Goal: Task Accomplishment & Management: Use online tool/utility

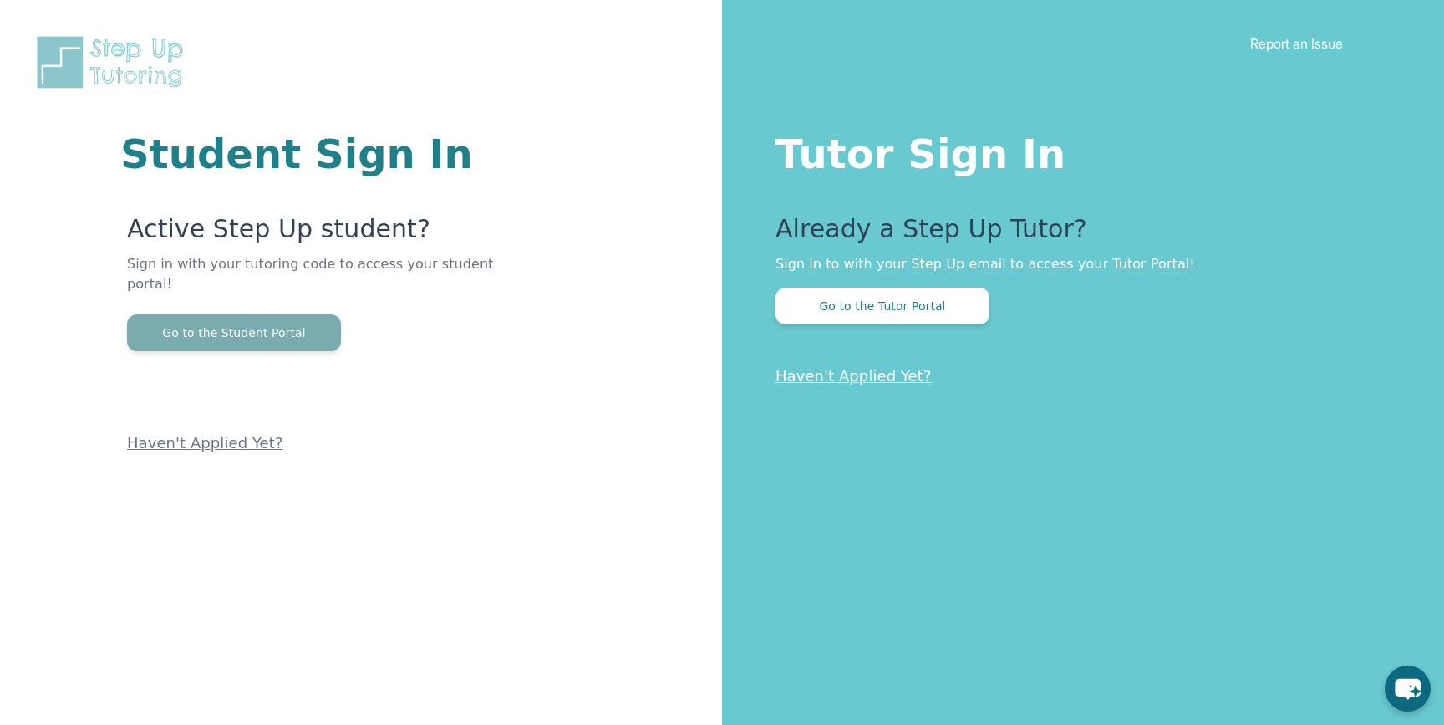
click at [318, 315] on button "Go to the Student Portal" at bounding box center [234, 332] width 214 height 37
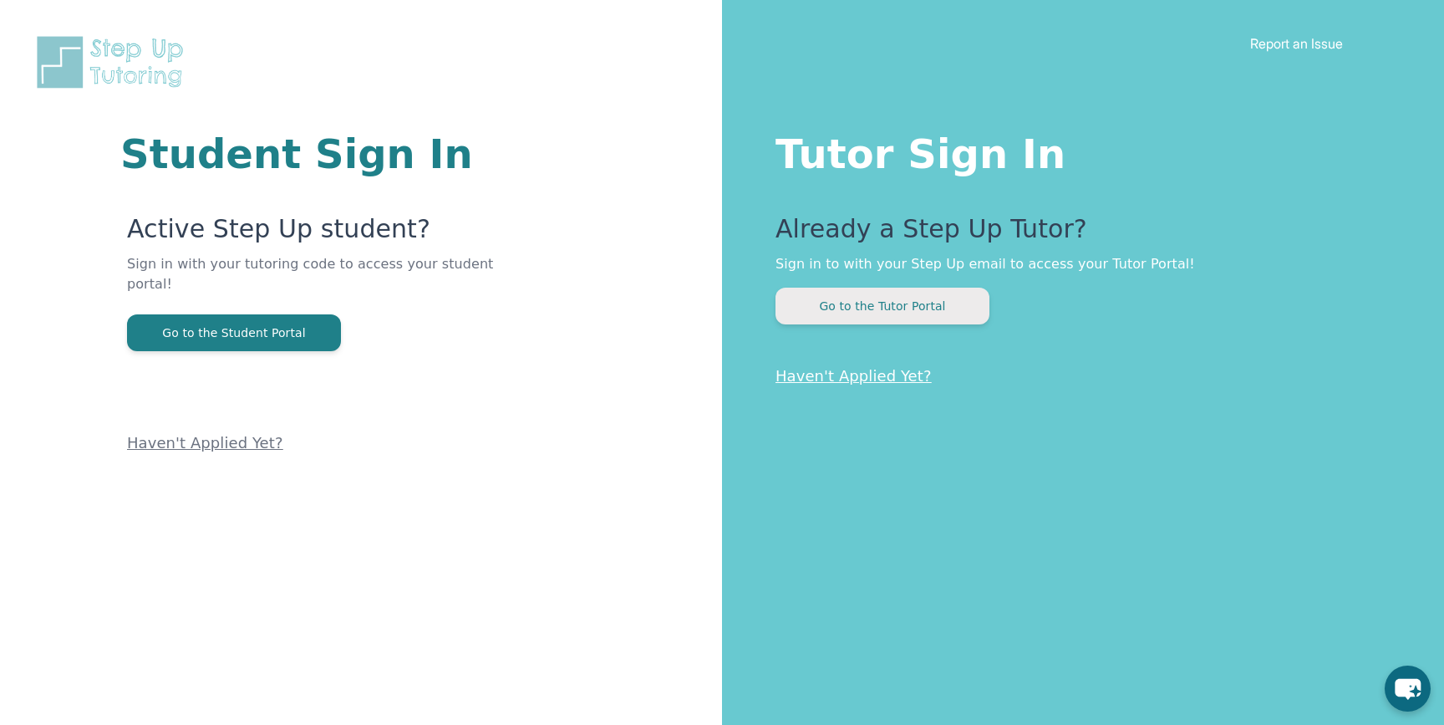
click at [893, 295] on button "Go to the Tutor Portal" at bounding box center [883, 306] width 214 height 37
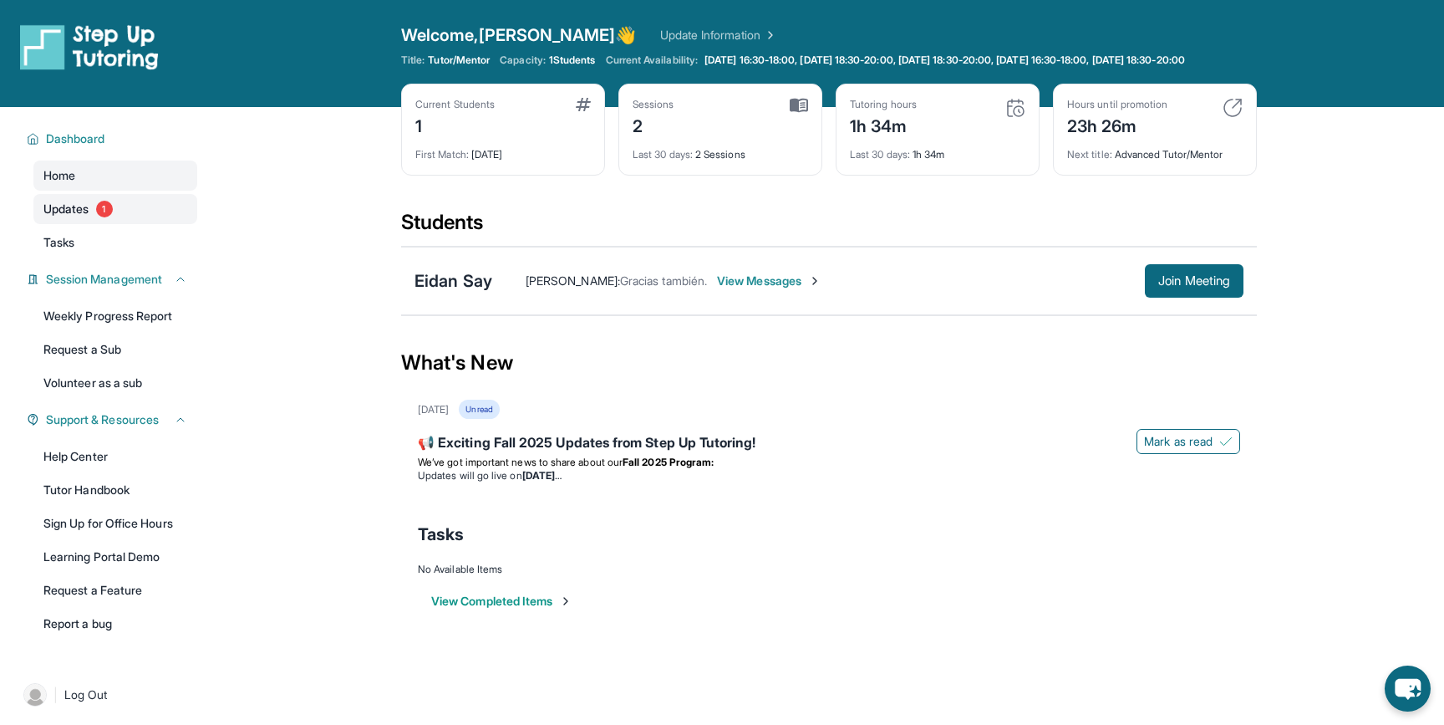
click at [125, 216] on link "Updates 1" at bounding box center [115, 209] width 164 height 30
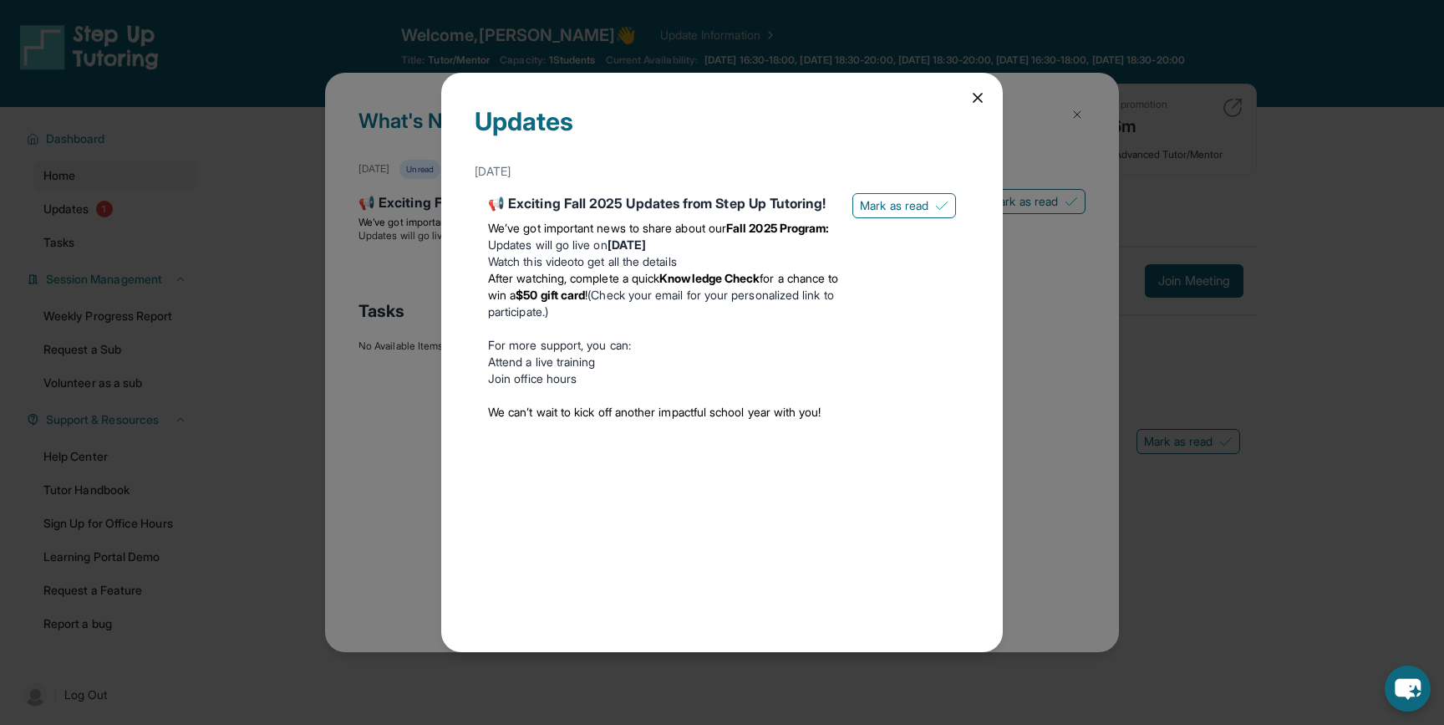
click at [977, 94] on icon at bounding box center [978, 97] width 17 height 17
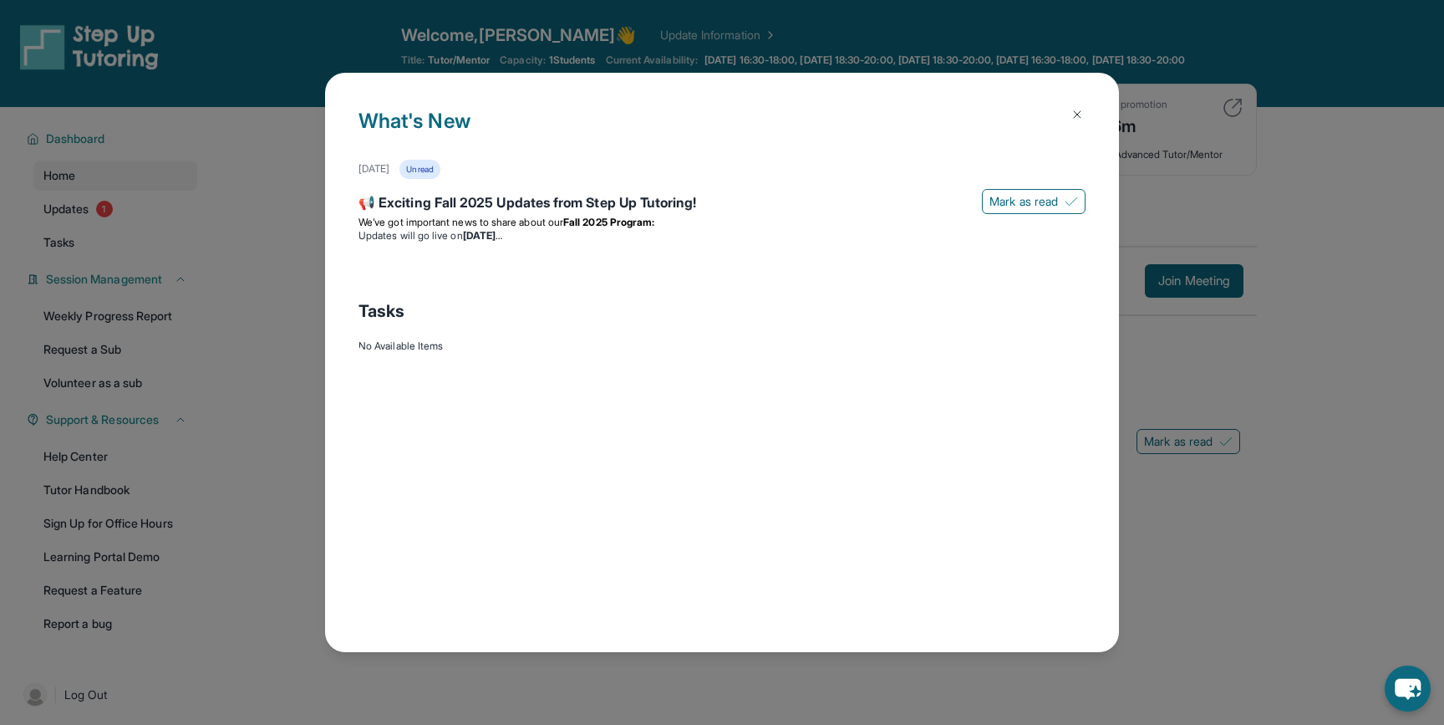
click at [1078, 112] on img at bounding box center [1077, 114] width 13 height 13
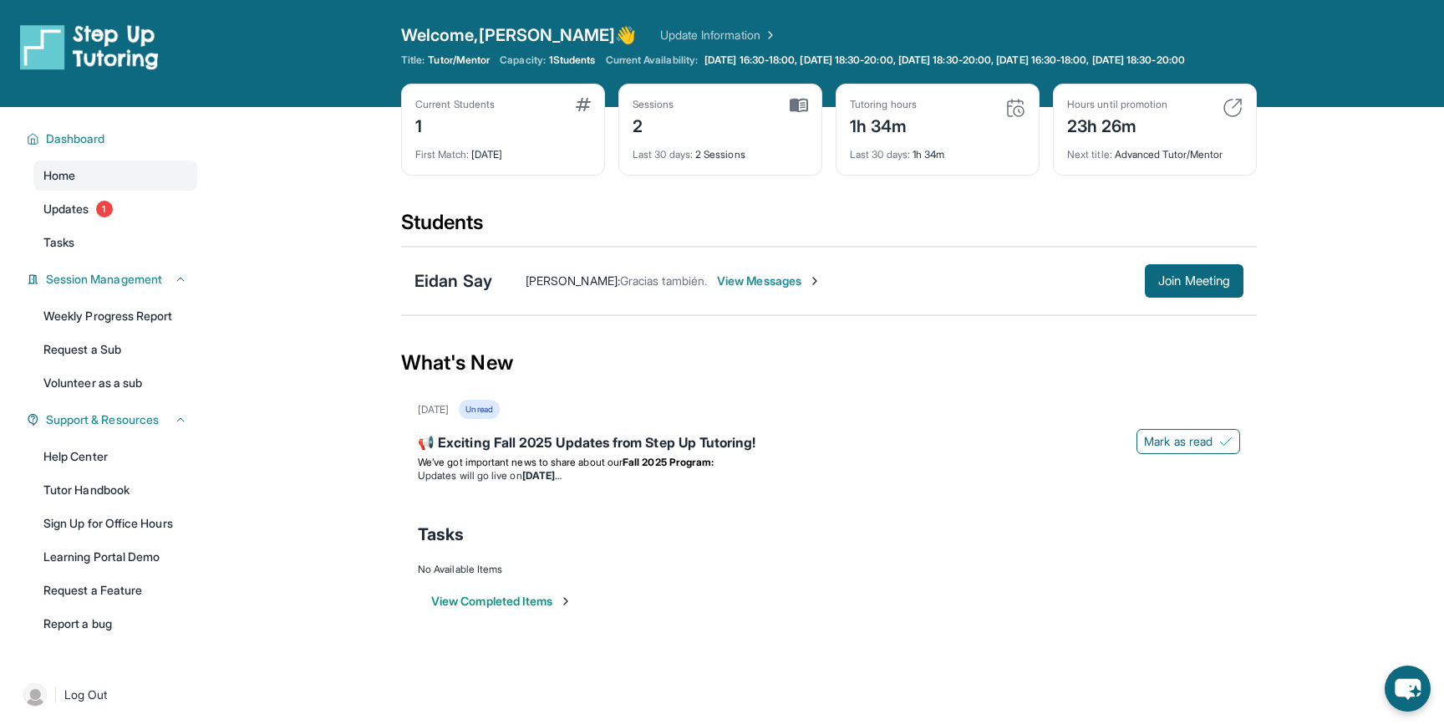
click at [620, 288] on span "Gracias también." at bounding box center [663, 280] width 87 height 14
click at [454, 293] on div "Eidan Say" at bounding box center [454, 280] width 78 height 23
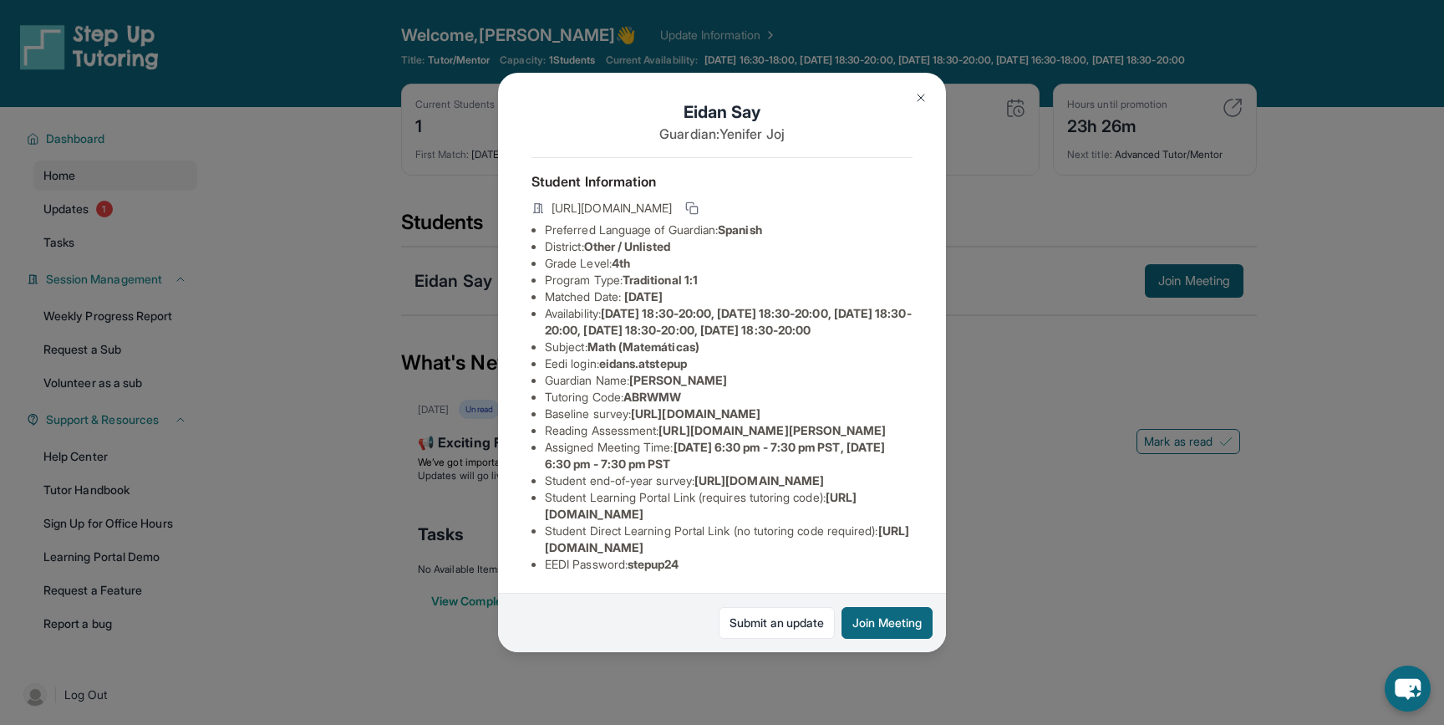
scroll to position [170, 0]
drag, startPoint x: 878, startPoint y: 359, endPoint x: 670, endPoint y: 347, distance: 209.3
click at [670, 422] on li "Reading Assessment : [URL][DOMAIN_NAME][PERSON_NAME]" at bounding box center [729, 430] width 368 height 17
copy span "[URL][DOMAIN_NAME][PERSON_NAME]"
click at [763, 473] on span "[URL][DOMAIN_NAME]" at bounding box center [760, 480] width 130 height 14
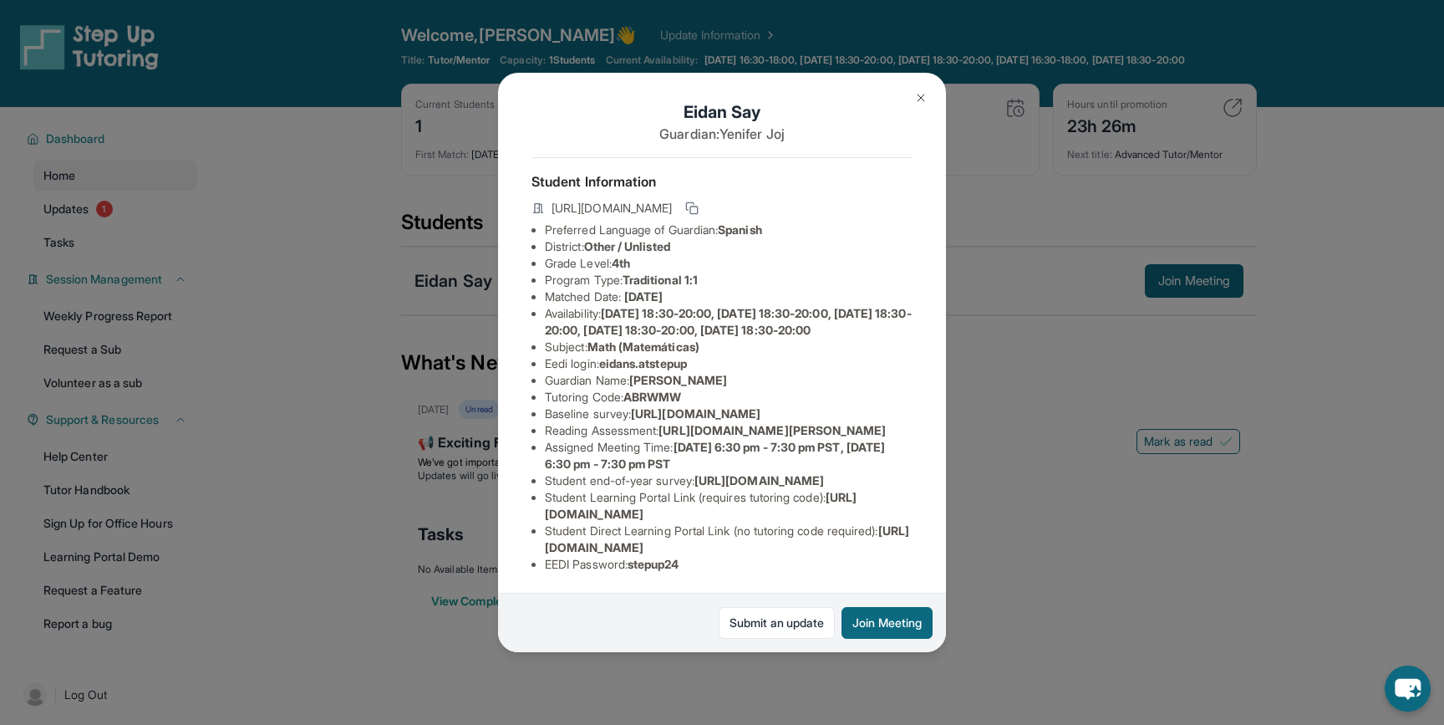
scroll to position [66, 0]
drag, startPoint x: 698, startPoint y: 334, endPoint x: 606, endPoint y: 332, distance: 92.0
click at [606, 355] on li "Eedi login : eidans.atstepup" at bounding box center [729, 363] width 368 height 17
copy span "eidans.atstepup"
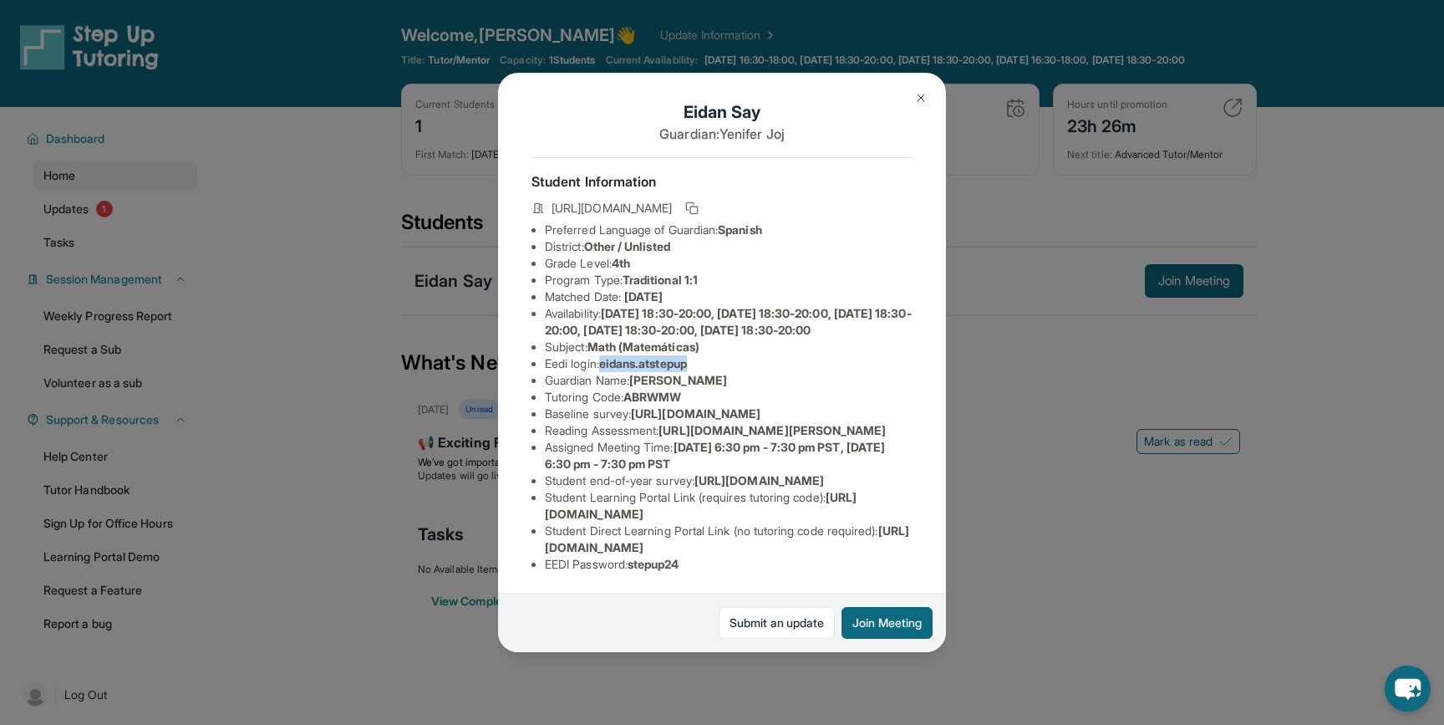
click at [919, 104] on img at bounding box center [920, 97] width 13 height 13
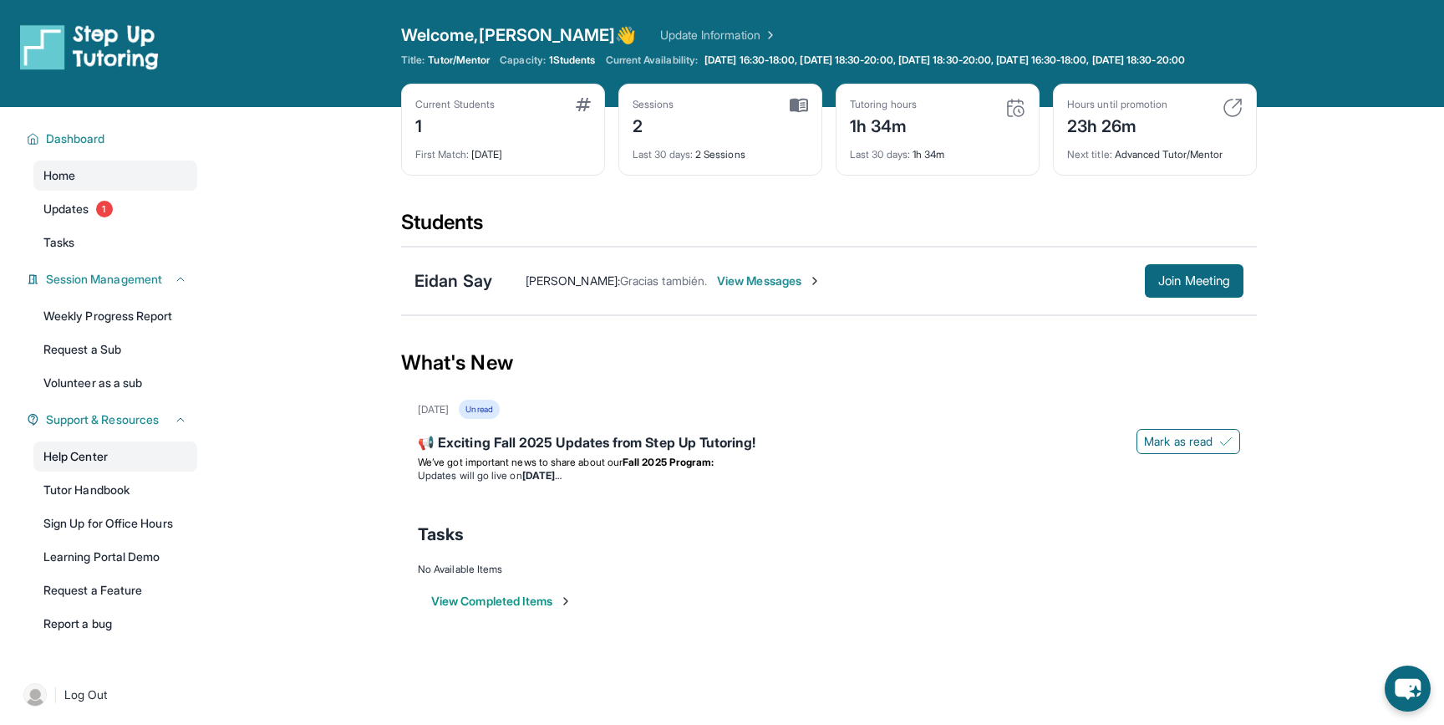
click at [92, 471] on link "Help Center" at bounding box center [115, 456] width 164 height 30
click at [135, 490] on link "Tutor Handbook" at bounding box center [115, 490] width 164 height 30
click at [695, 154] on div "Last 30 days : 2 Sessions" at bounding box center [721, 149] width 176 height 23
click at [720, 289] on span "View Messages" at bounding box center [769, 280] width 104 height 17
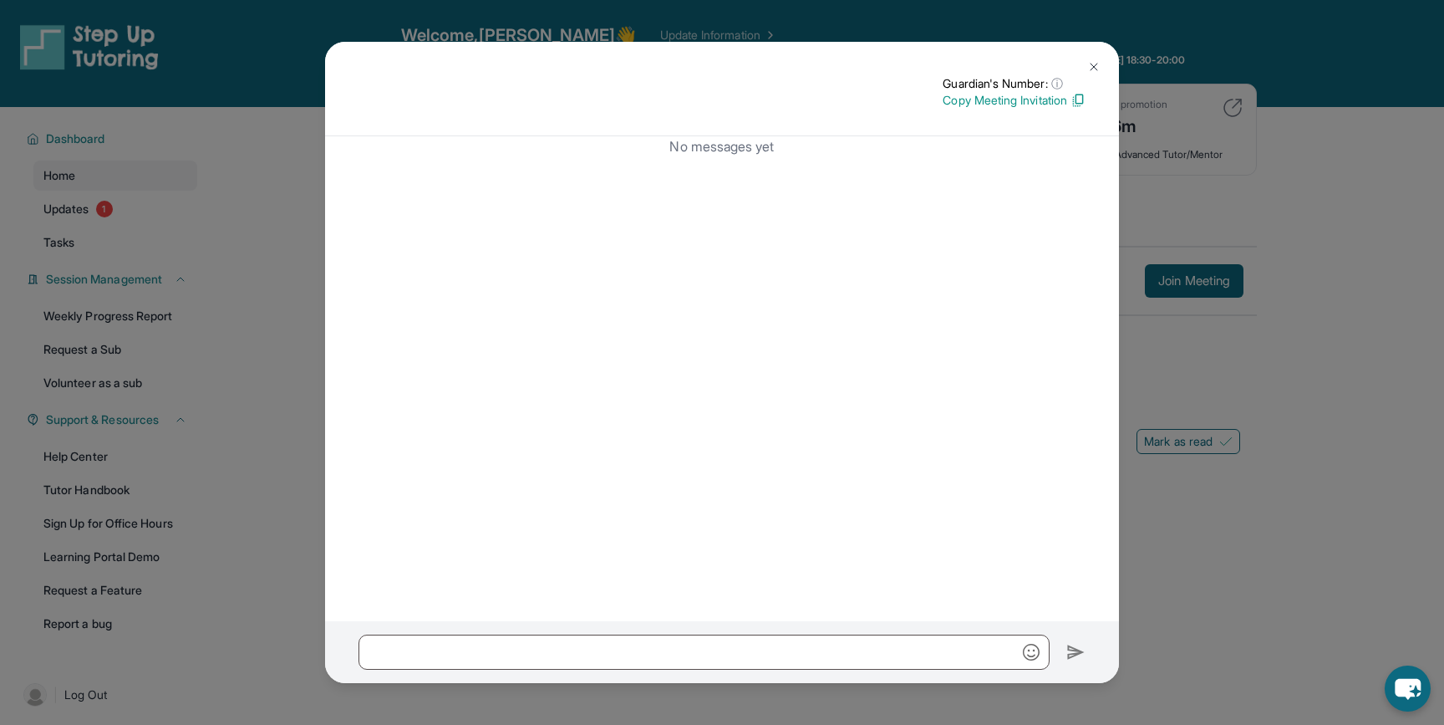
click at [1097, 67] on img at bounding box center [1093, 66] width 13 height 13
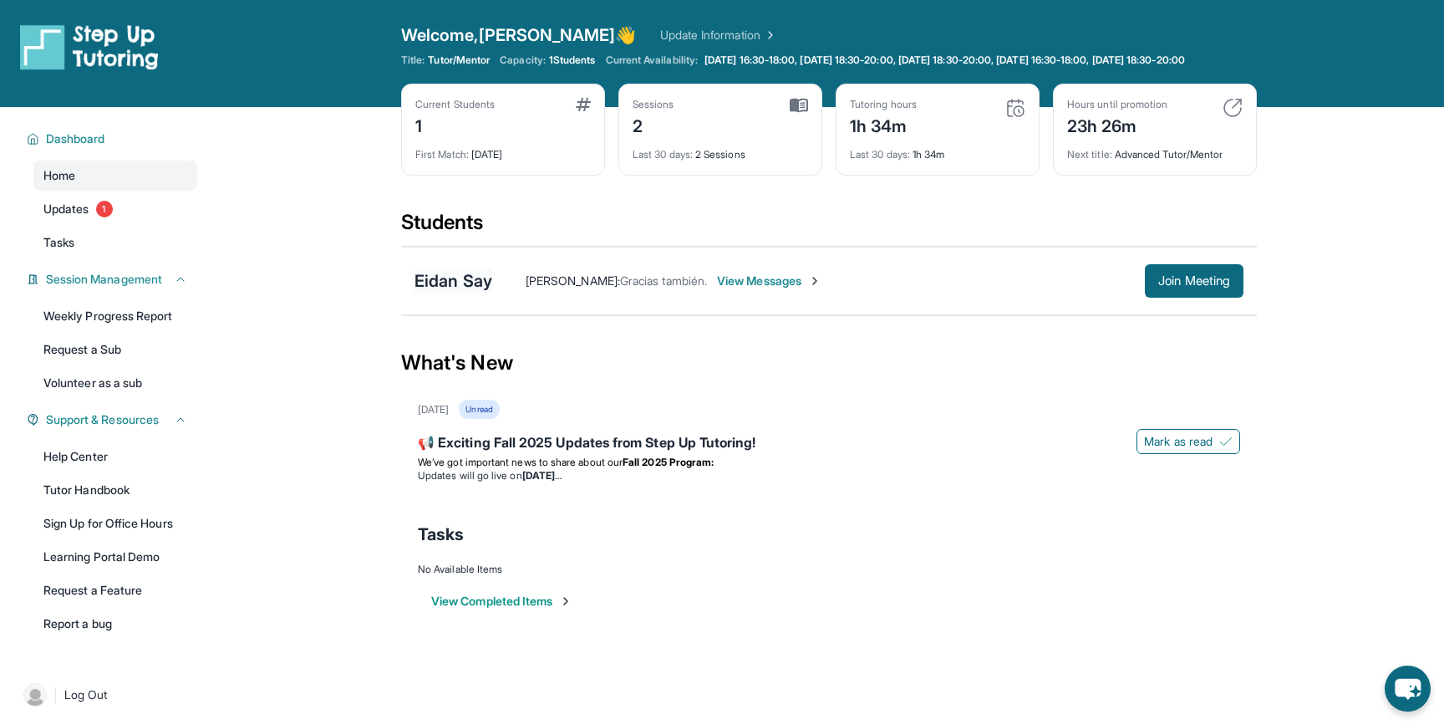
click at [443, 293] on div "Eidan Say" at bounding box center [454, 280] width 78 height 23
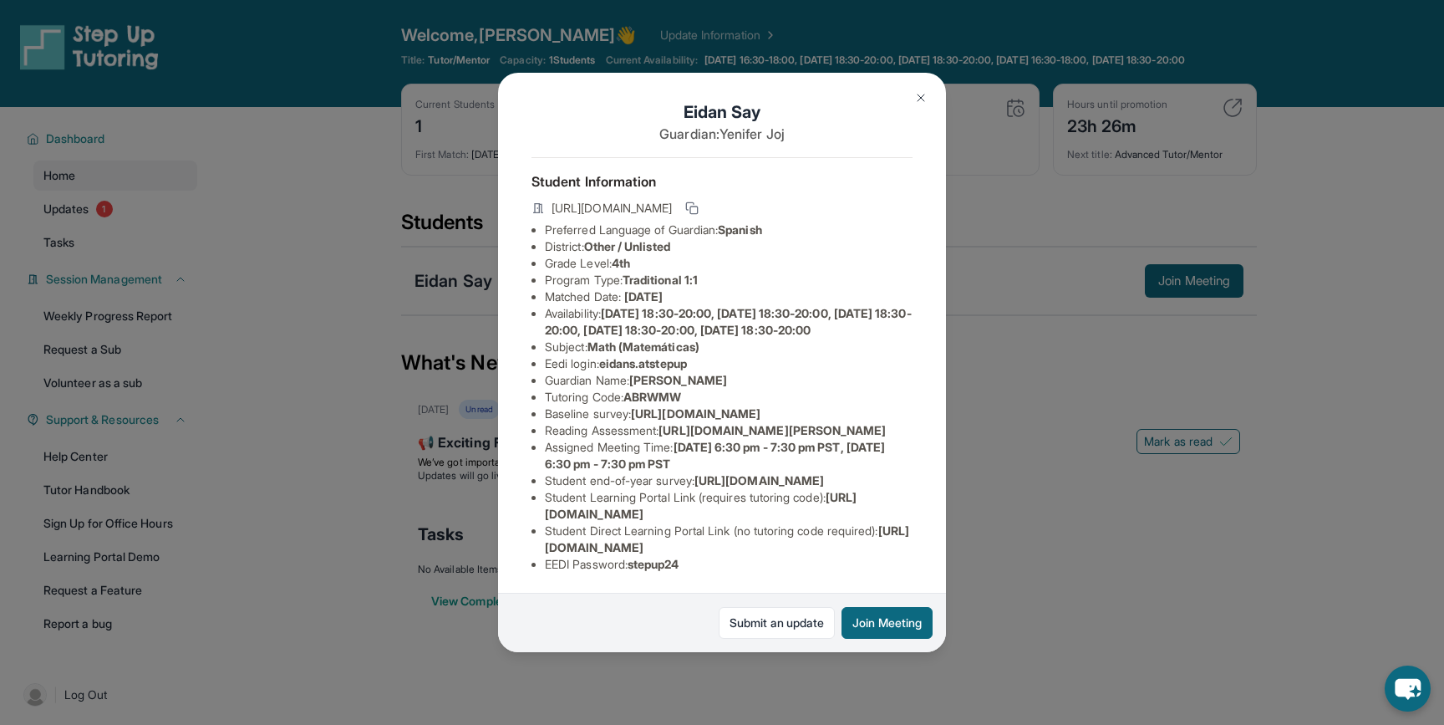
scroll to position [135, 0]
click at [926, 97] on img at bounding box center [920, 97] width 13 height 13
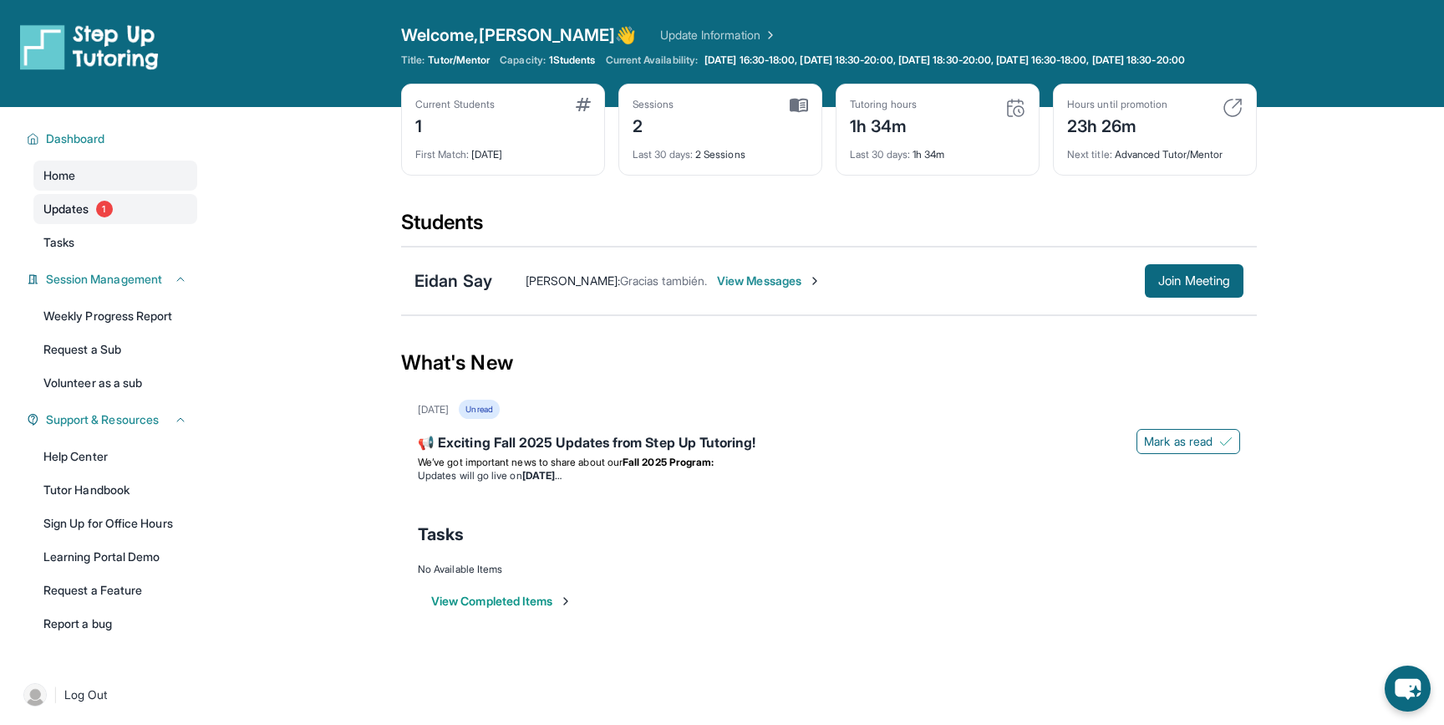
click at [86, 217] on span "Updates" at bounding box center [66, 209] width 46 height 17
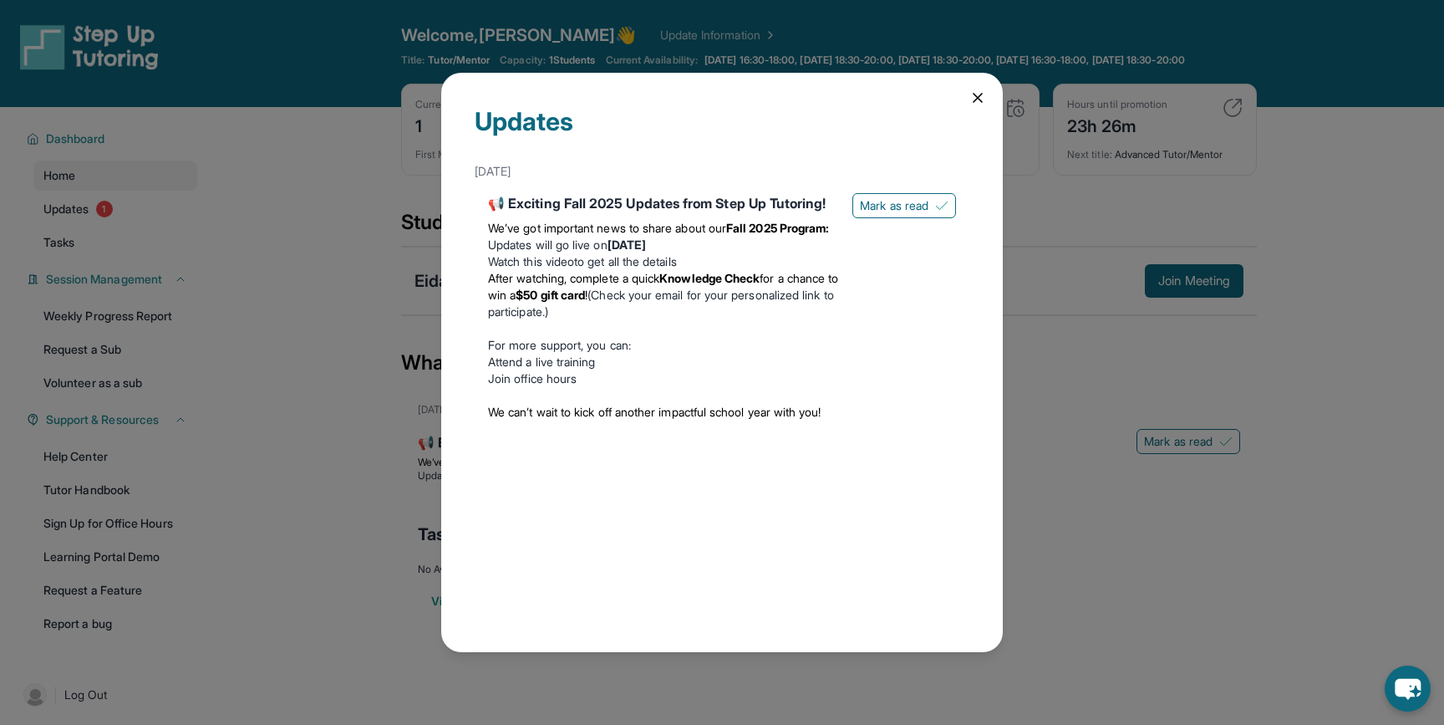
click at [975, 95] on icon at bounding box center [978, 98] width 8 height 8
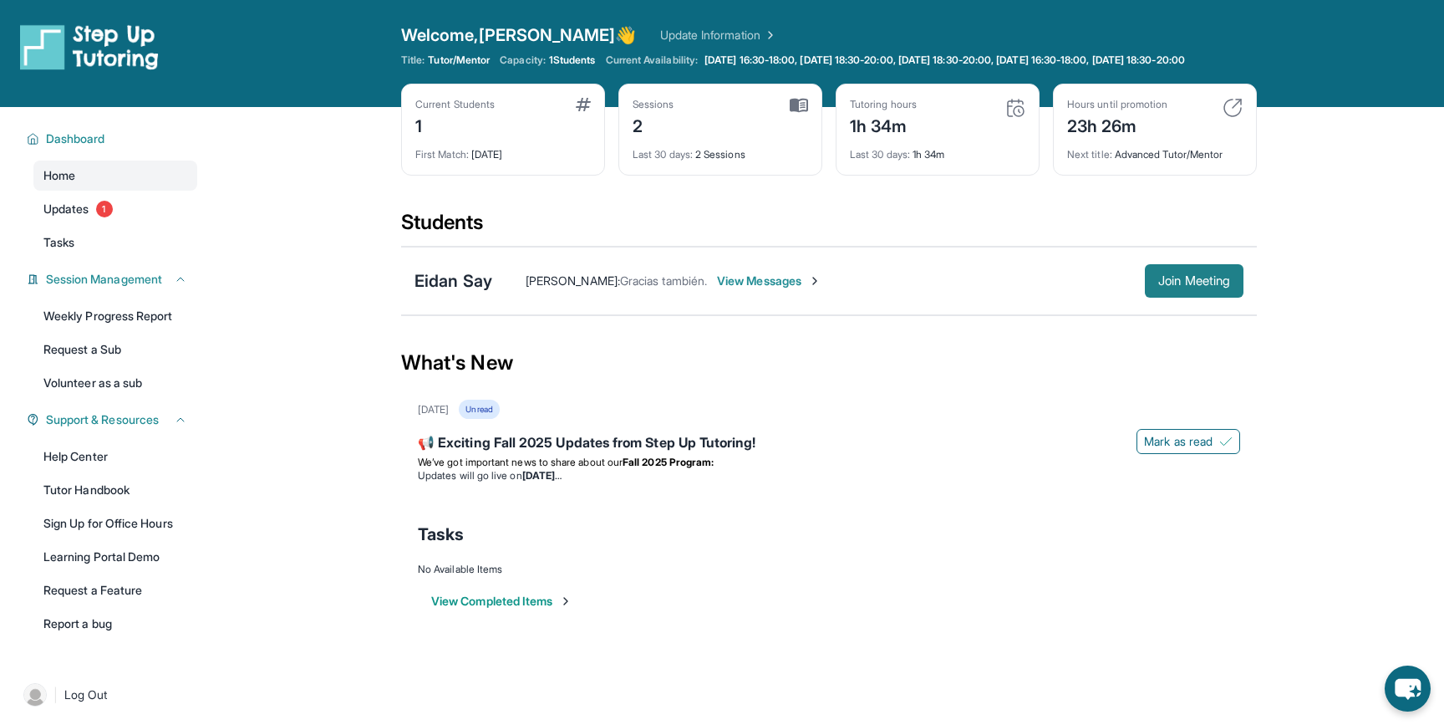
click at [1158, 286] on span "Join Meeting" at bounding box center [1194, 281] width 72 height 10
click at [732, 289] on span "View Messages" at bounding box center [769, 280] width 104 height 17
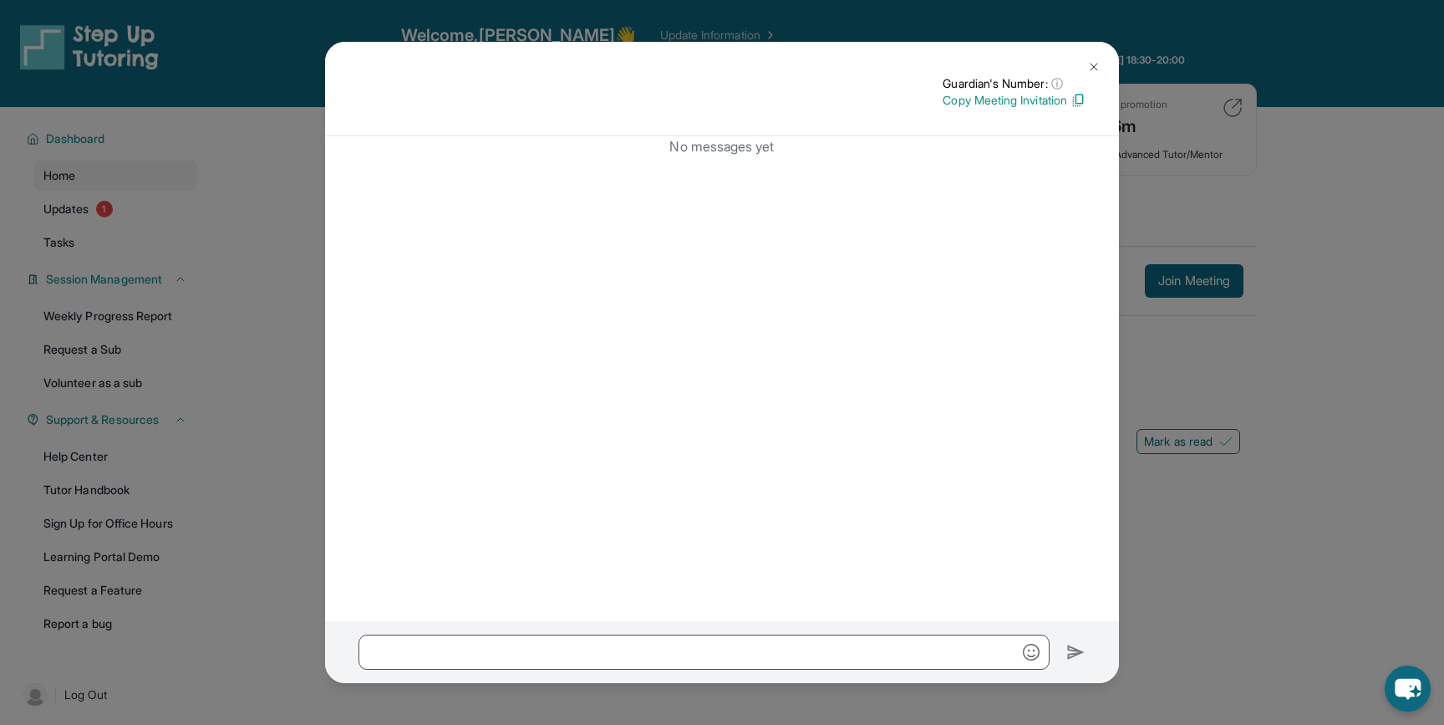
click at [1081, 101] on img at bounding box center [1078, 100] width 15 height 15
click at [1092, 70] on img at bounding box center [1093, 66] width 13 height 13
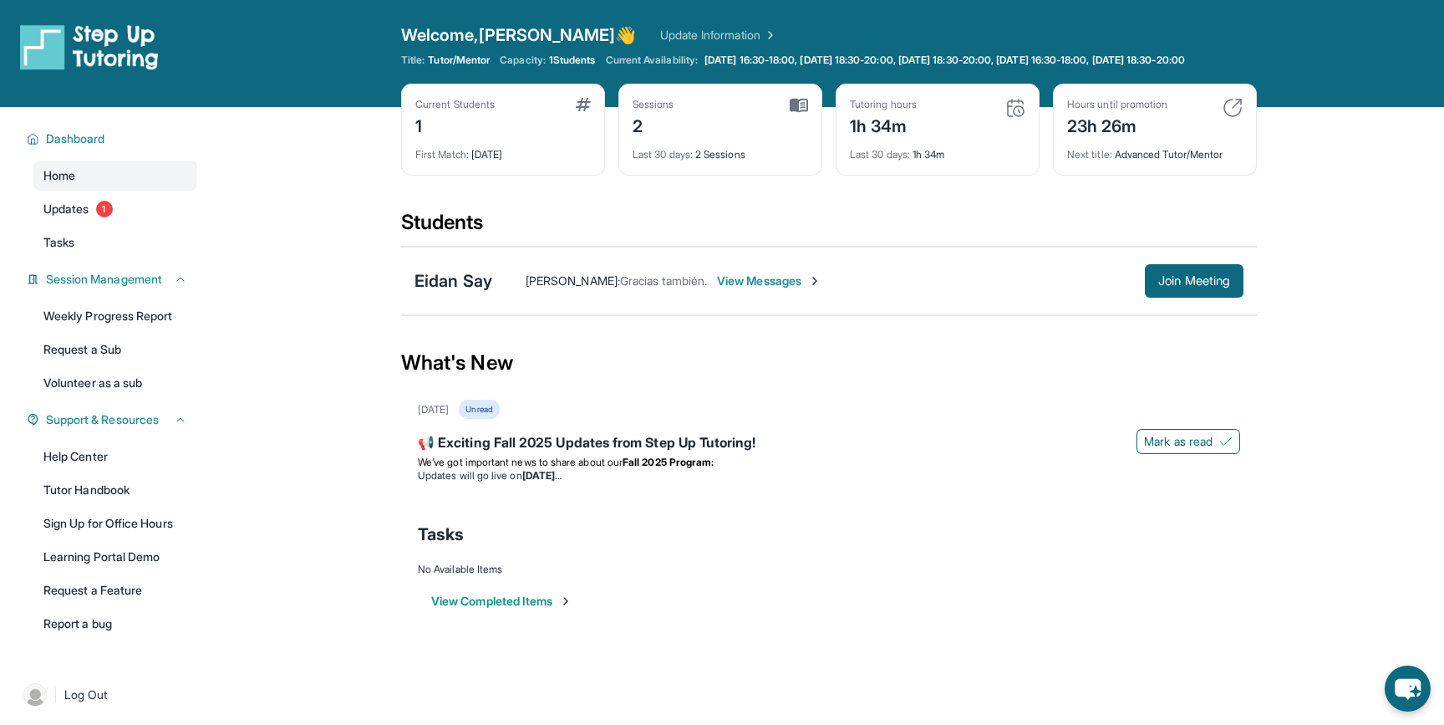
click at [728, 289] on span "View Messages" at bounding box center [769, 280] width 104 height 17
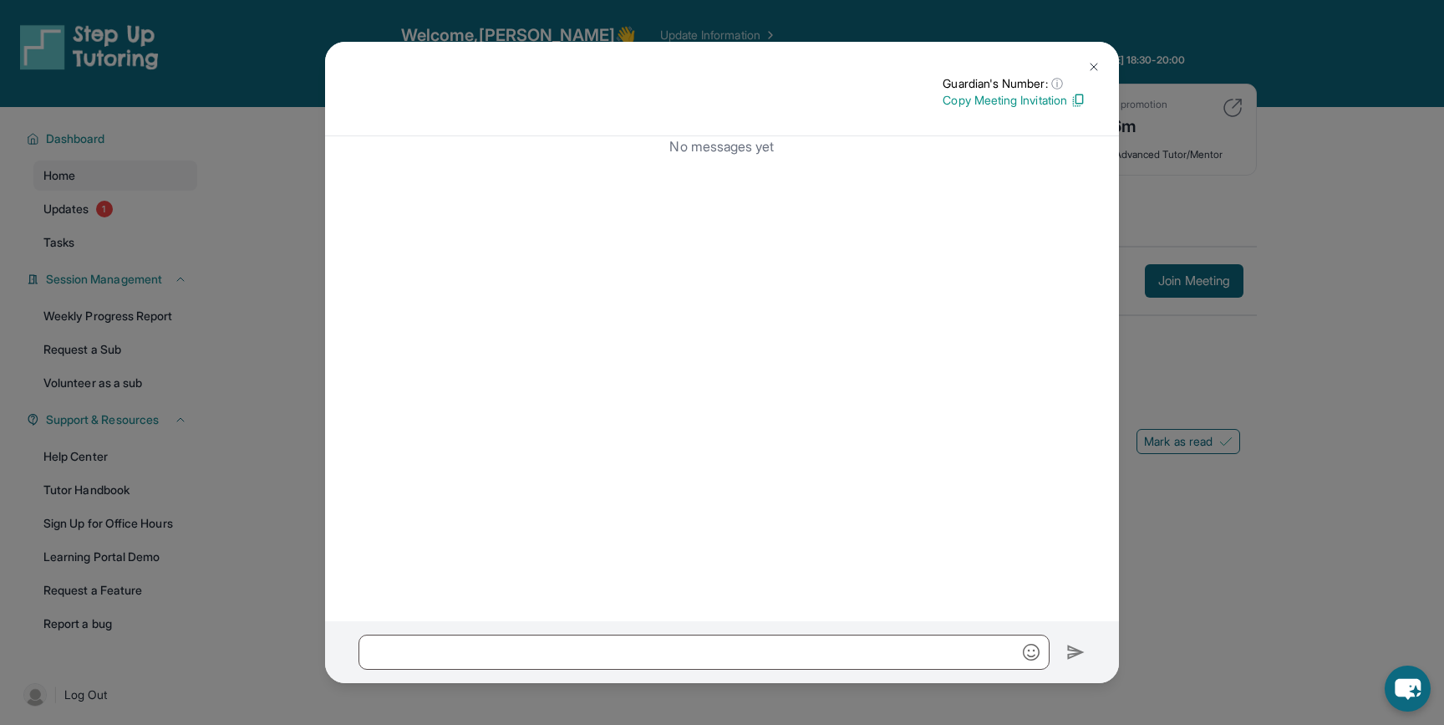
click at [1096, 67] on img at bounding box center [1093, 66] width 13 height 13
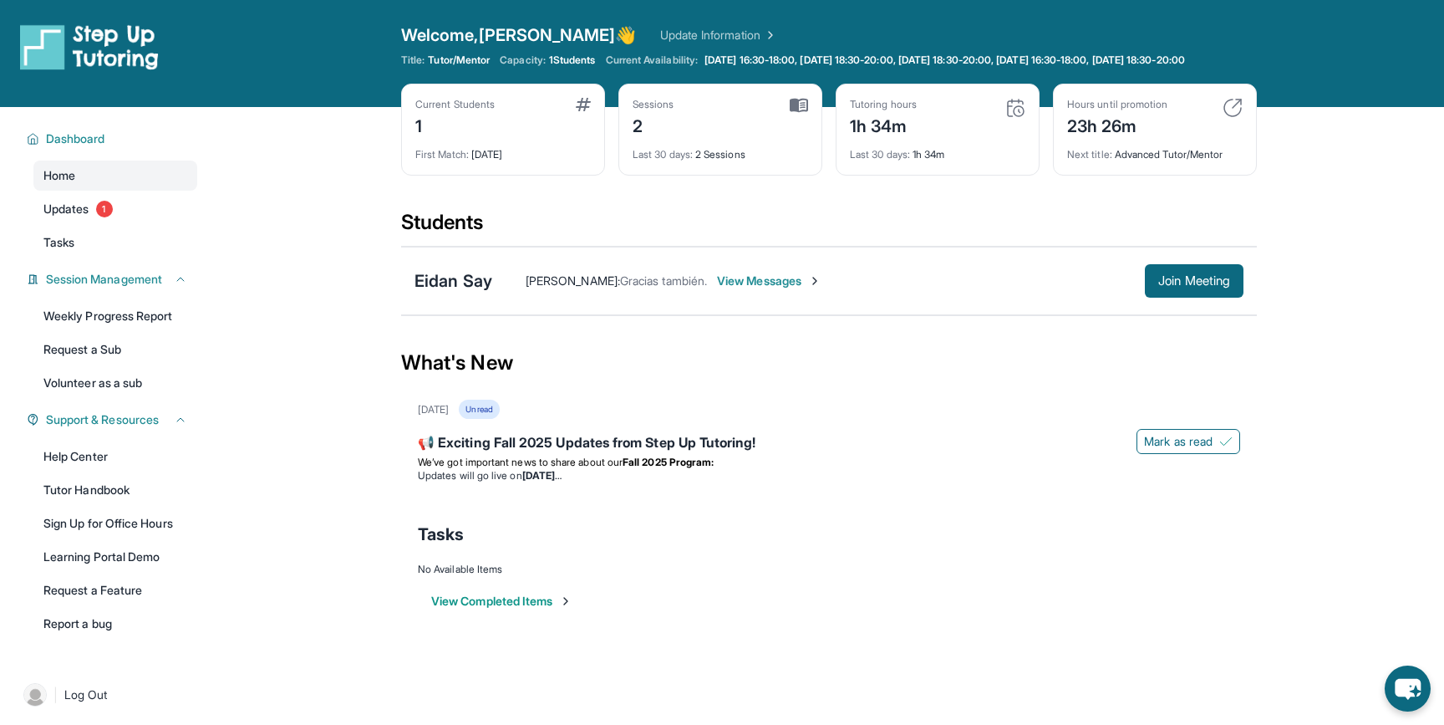
click at [573, 288] on span "[PERSON_NAME] :" at bounding box center [573, 280] width 94 height 14
click at [469, 293] on div "Eidan Say" at bounding box center [454, 280] width 78 height 23
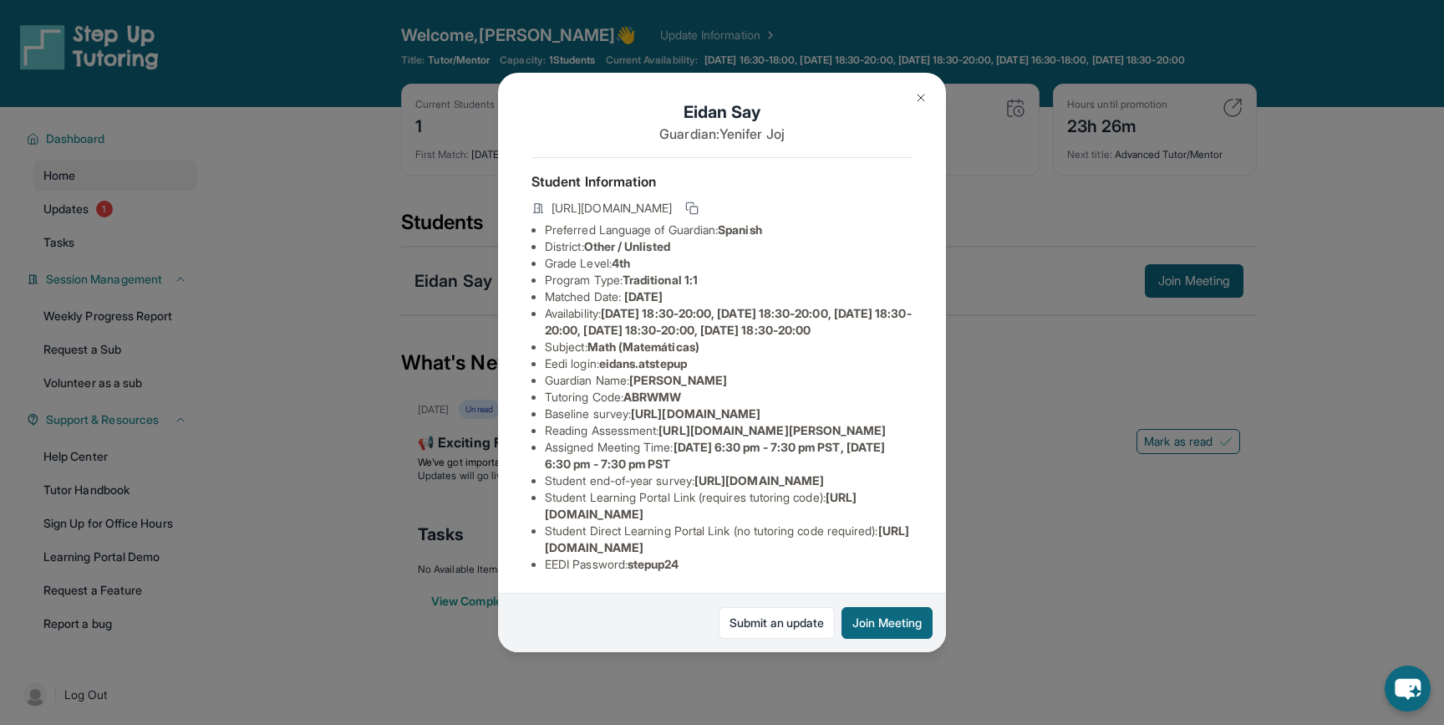
scroll to position [170, 0]
drag, startPoint x: 875, startPoint y: 363, endPoint x: 669, endPoint y: 345, distance: 207.2
click at [669, 422] on li "Reading Assessment : [URL][DOMAIN_NAME][PERSON_NAME]" at bounding box center [729, 430] width 368 height 17
copy span "[URL][DOMAIN_NAME][PERSON_NAME]"
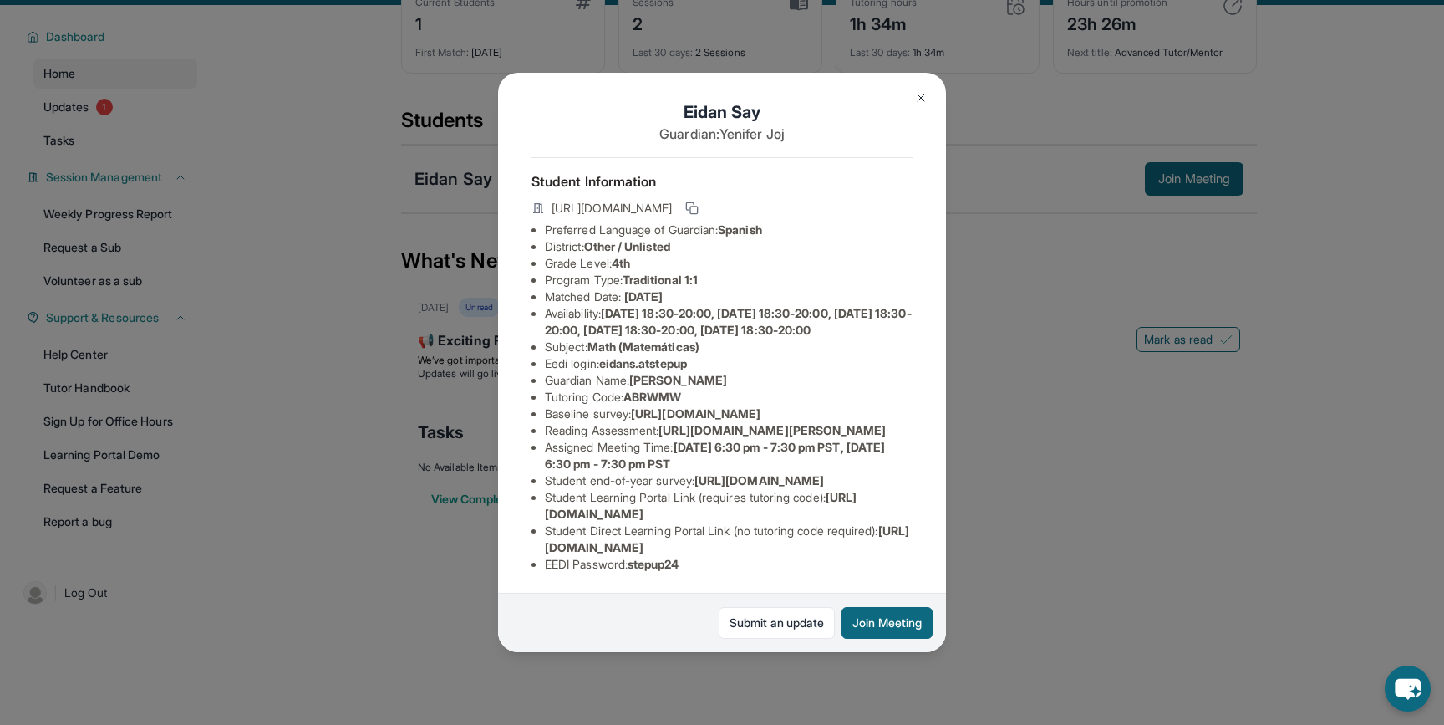
scroll to position [120, 0]
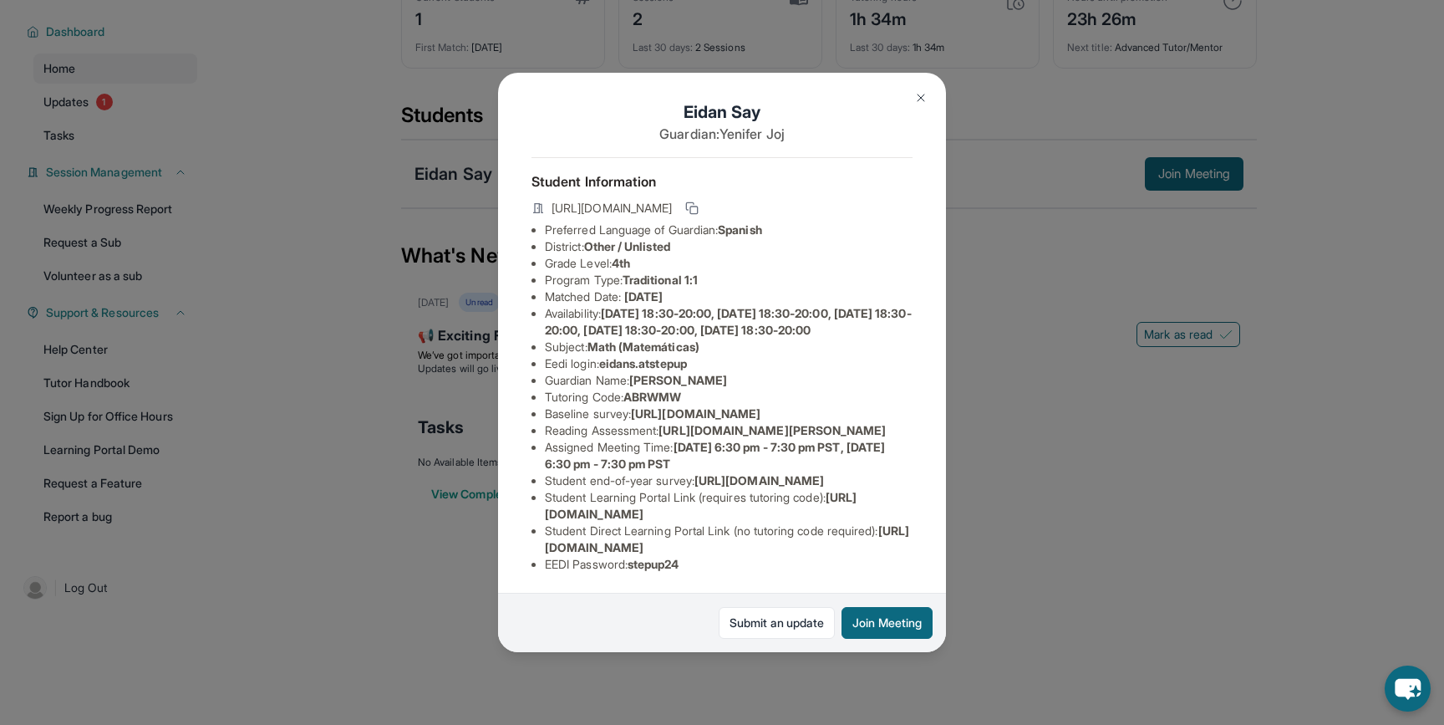
click at [975, 537] on div "Eidan Say Guardian: [PERSON_NAME] Student Information [URL][DOMAIN_NAME] Prefer…" at bounding box center [722, 362] width 1444 height 725
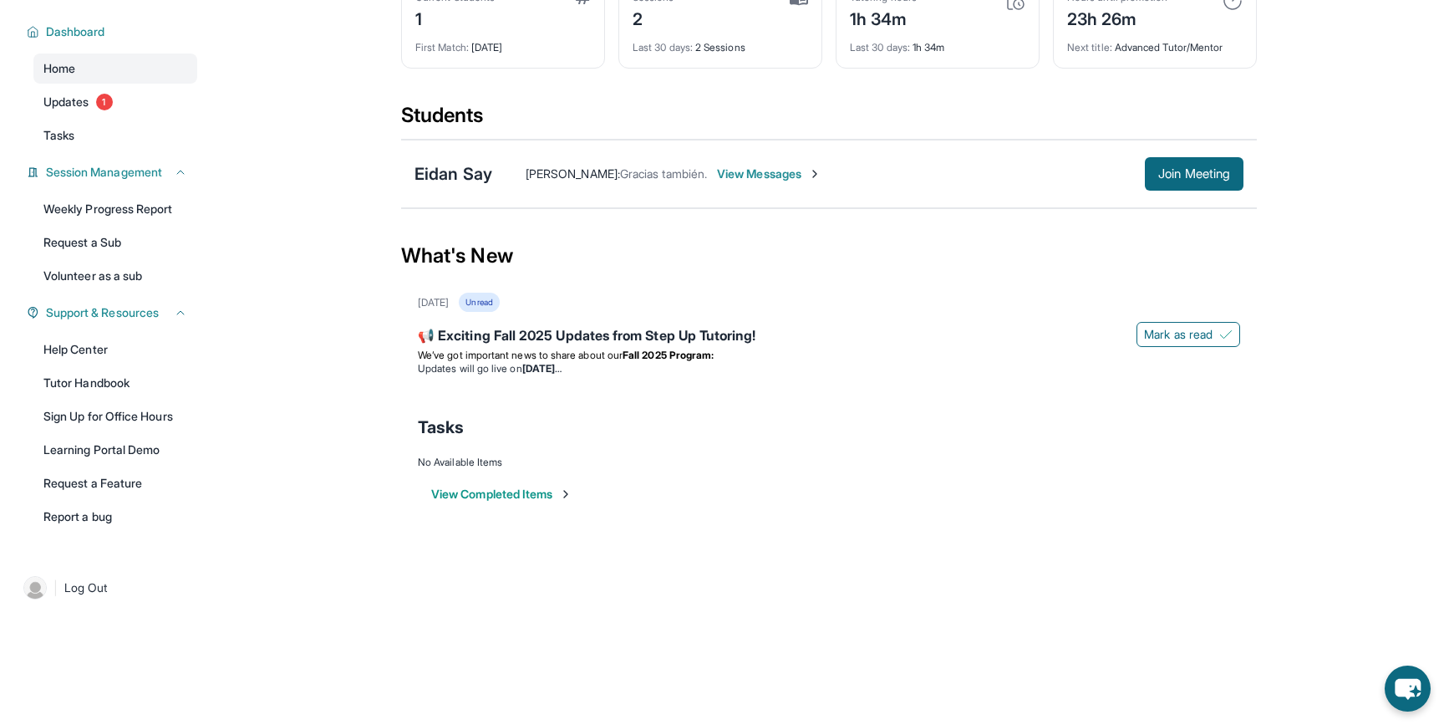
scroll to position [0, 0]
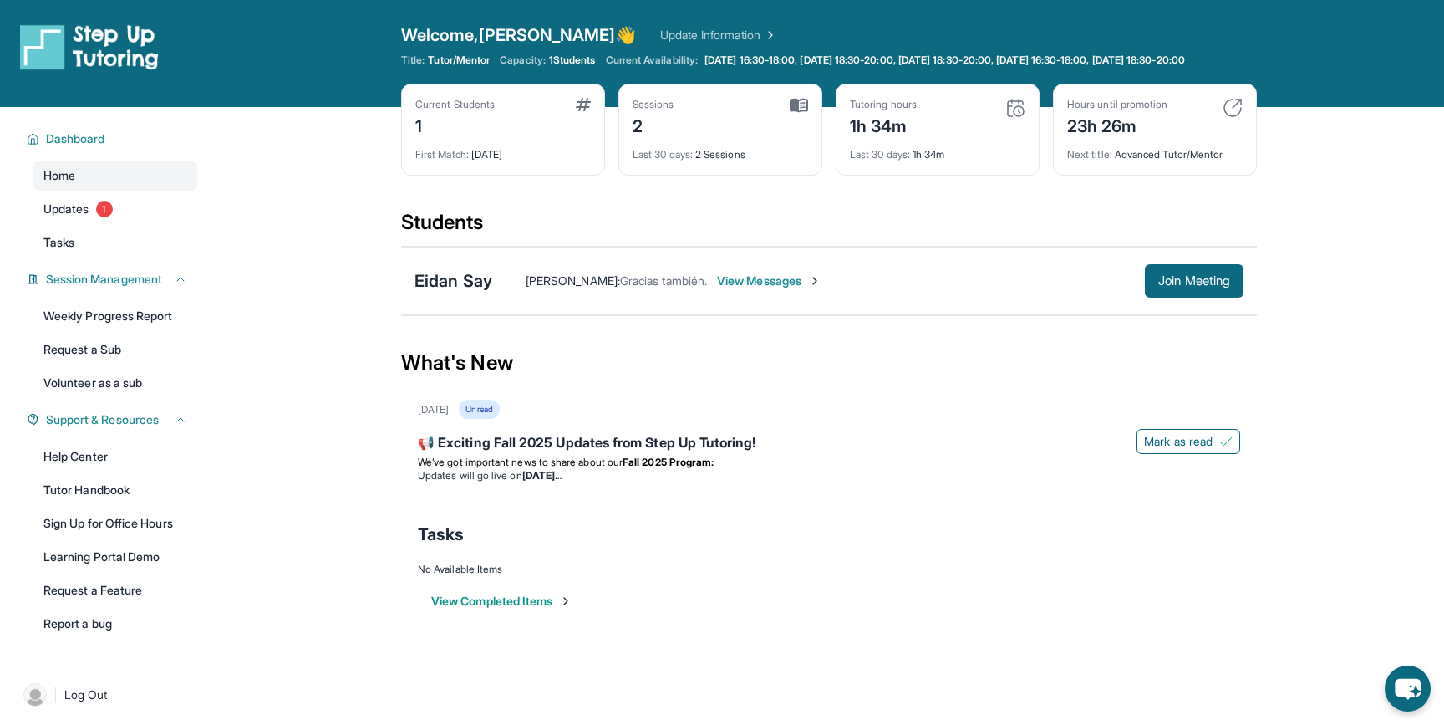
click at [745, 289] on span "View Messages" at bounding box center [769, 280] width 104 height 17
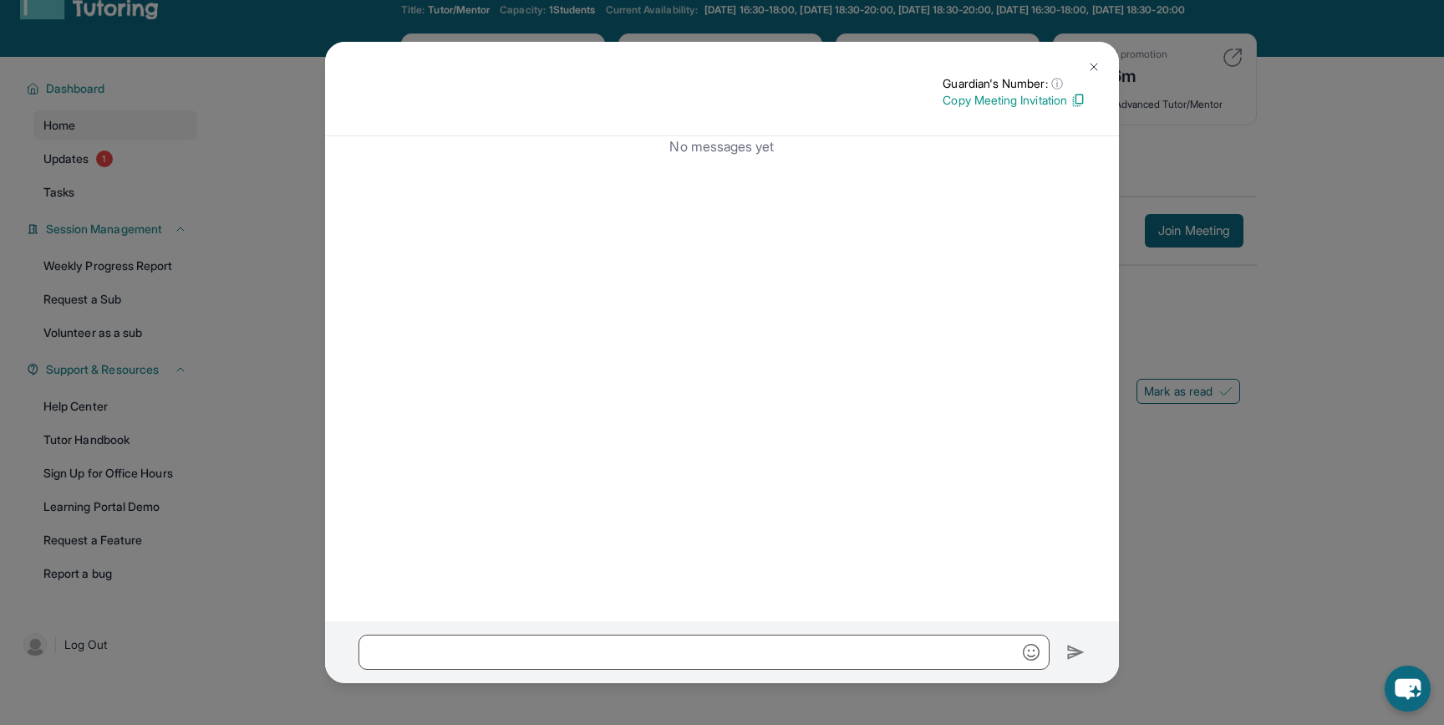
scroll to position [54, 0]
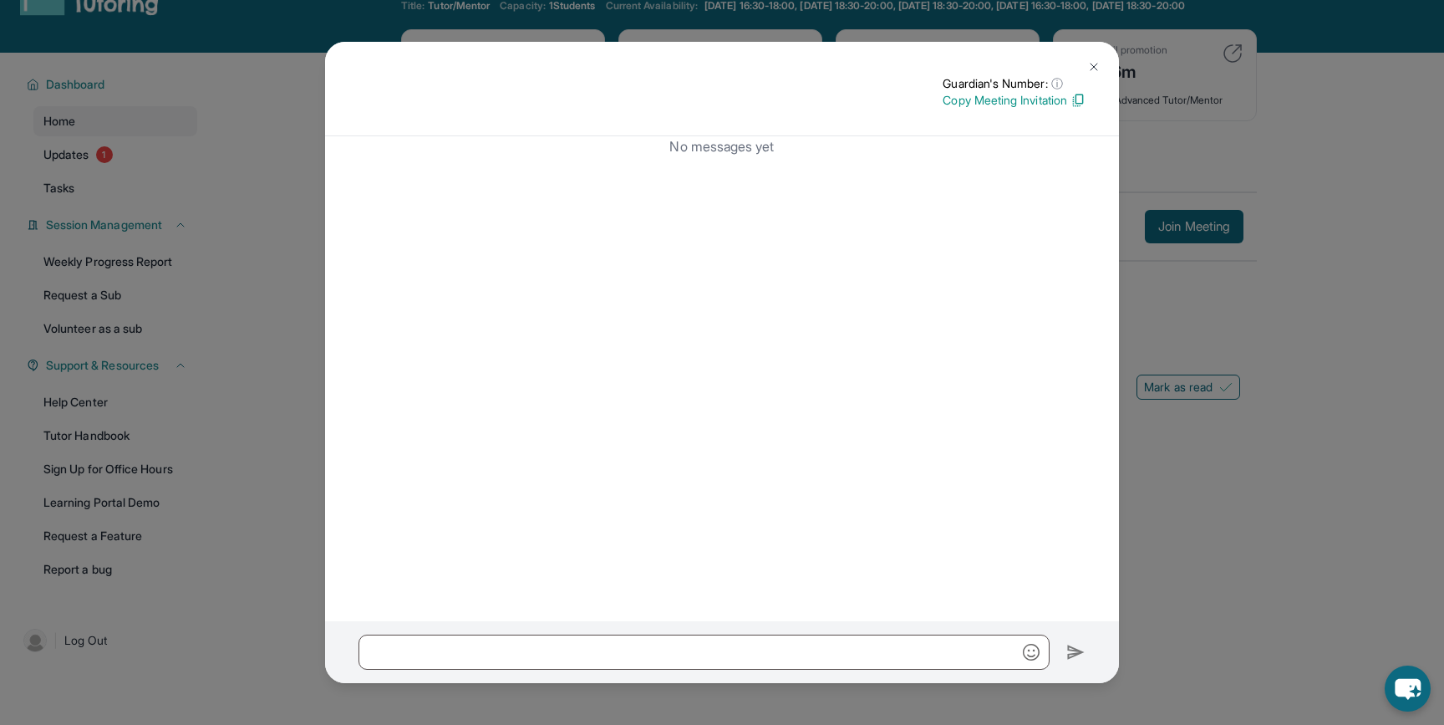
click at [1101, 67] on button at bounding box center [1093, 66] width 33 height 33
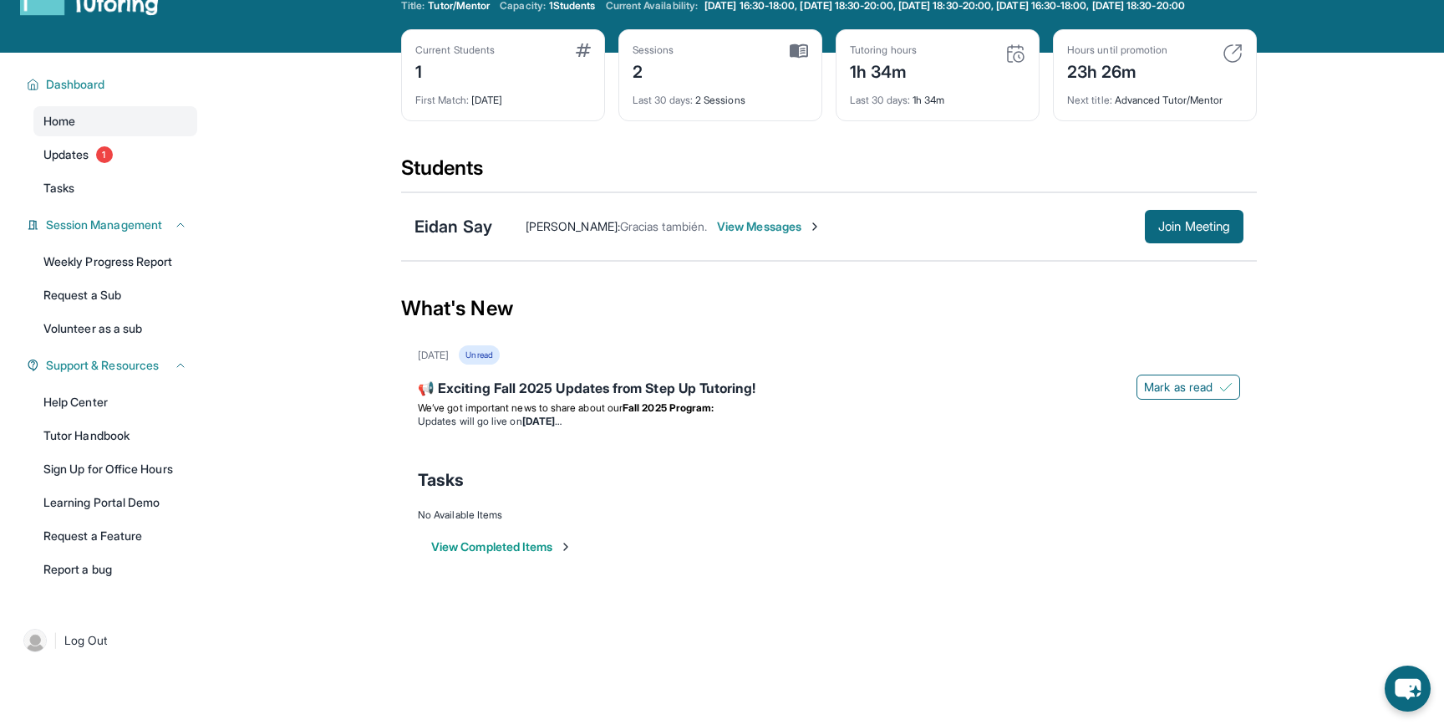
click at [645, 233] on span "Gracias también." at bounding box center [663, 226] width 87 height 14
click at [480, 227] on div "Eidan Say [PERSON_NAME] : Gracias también. View Messages Join Meeting" at bounding box center [829, 226] width 856 height 69
click at [479, 238] on div "Eidan Say" at bounding box center [454, 226] width 78 height 23
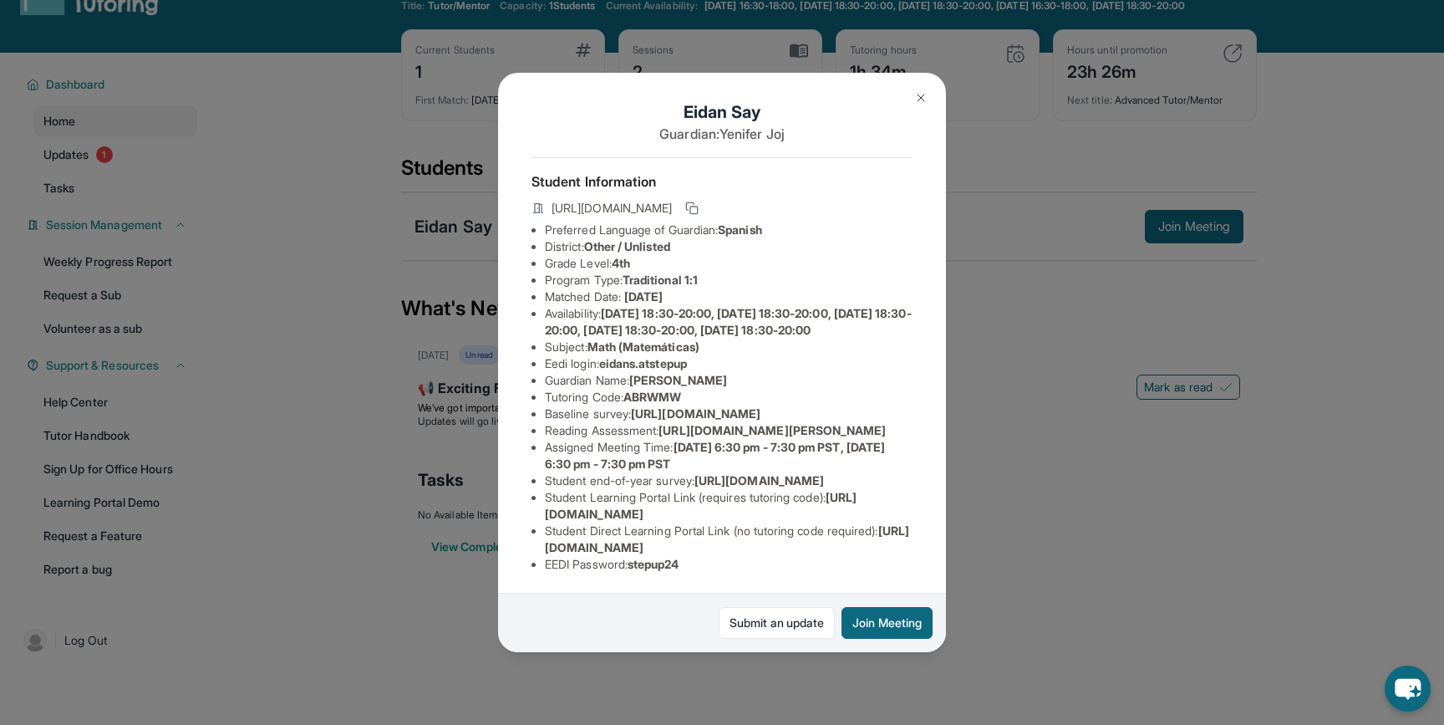
scroll to position [170, 0]
